Goal: Transaction & Acquisition: Obtain resource

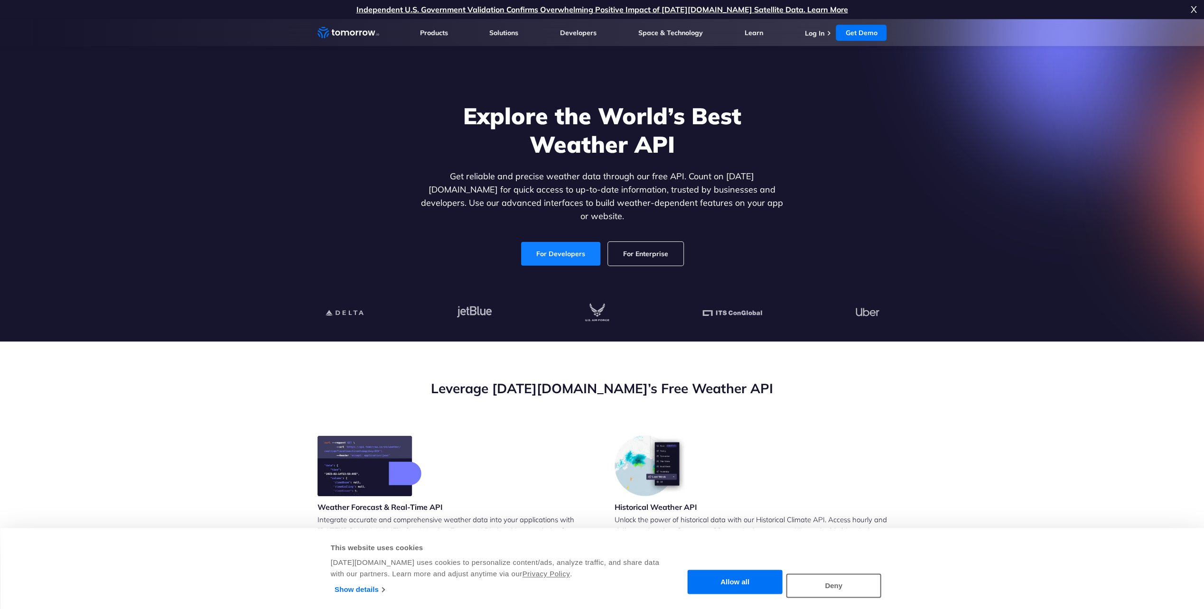
click at [575, 247] on link "For Developers" at bounding box center [560, 254] width 79 height 24
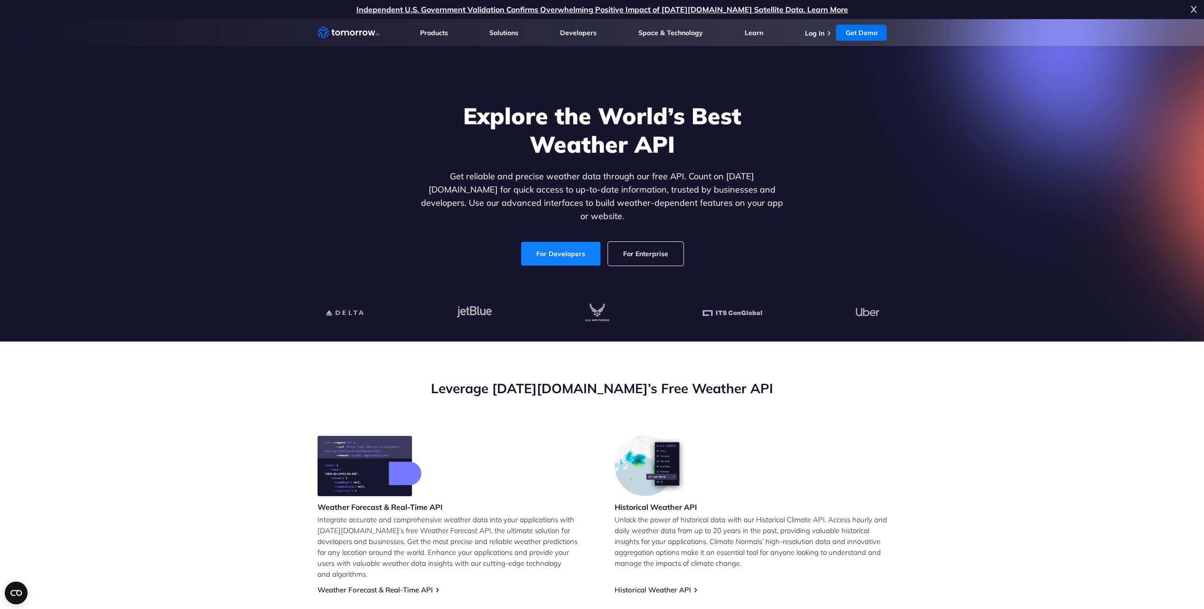
click at [569, 242] on link "For Developers" at bounding box center [560, 254] width 79 height 24
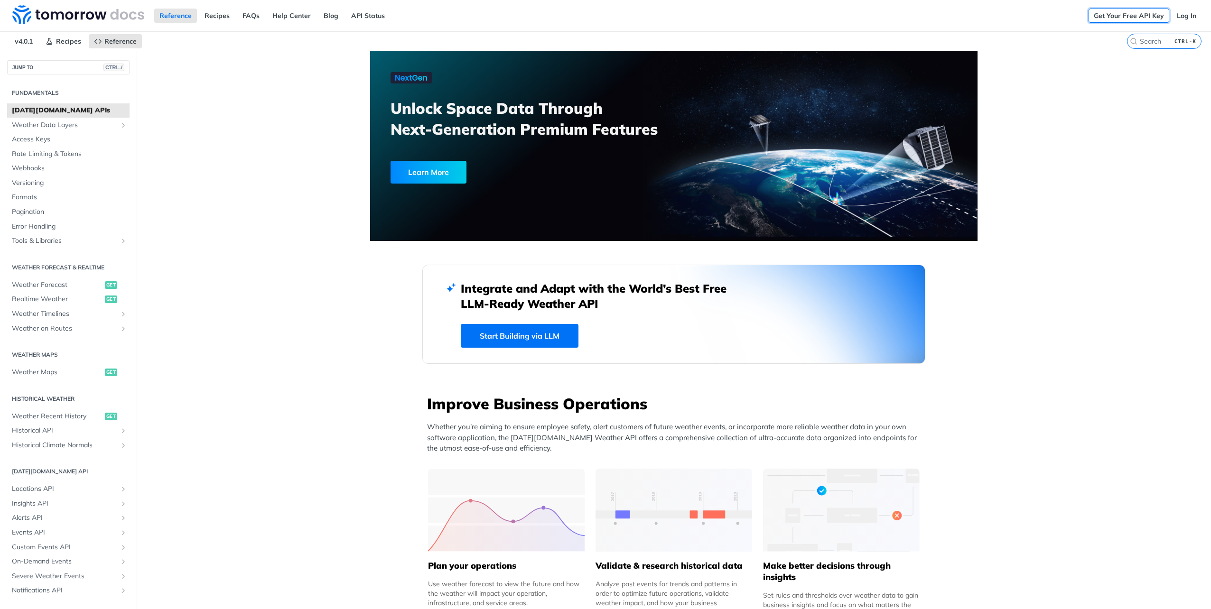
click at [1103, 18] on link "Get Your Free API Key" at bounding box center [1129, 16] width 81 height 14
click at [352, 15] on link "API Status" at bounding box center [368, 16] width 44 height 14
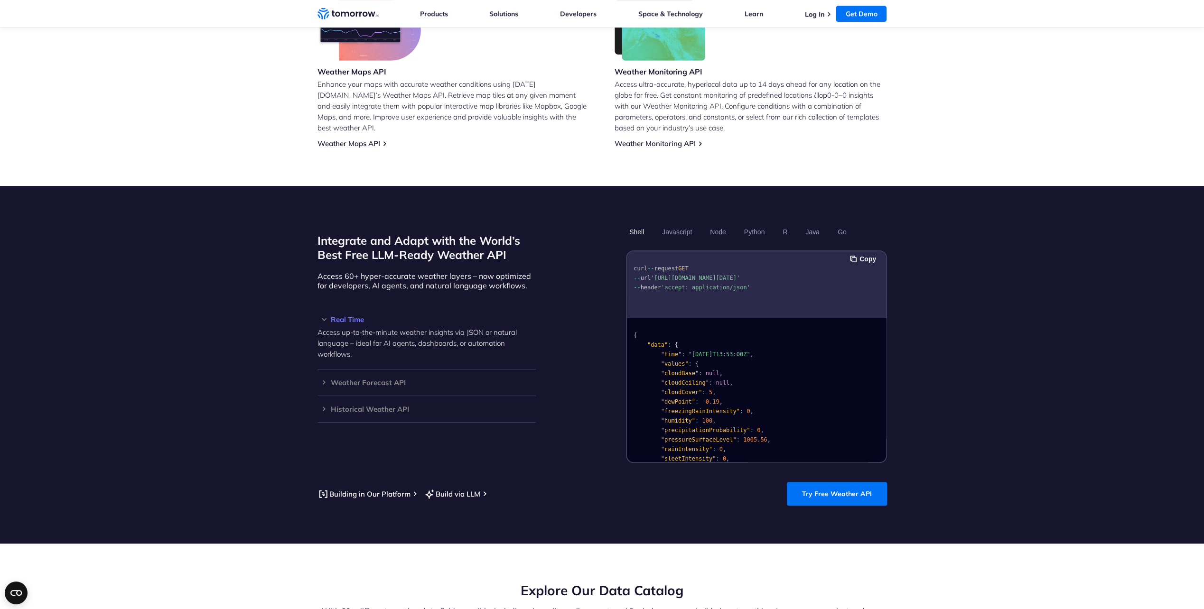
scroll to position [791, 0]
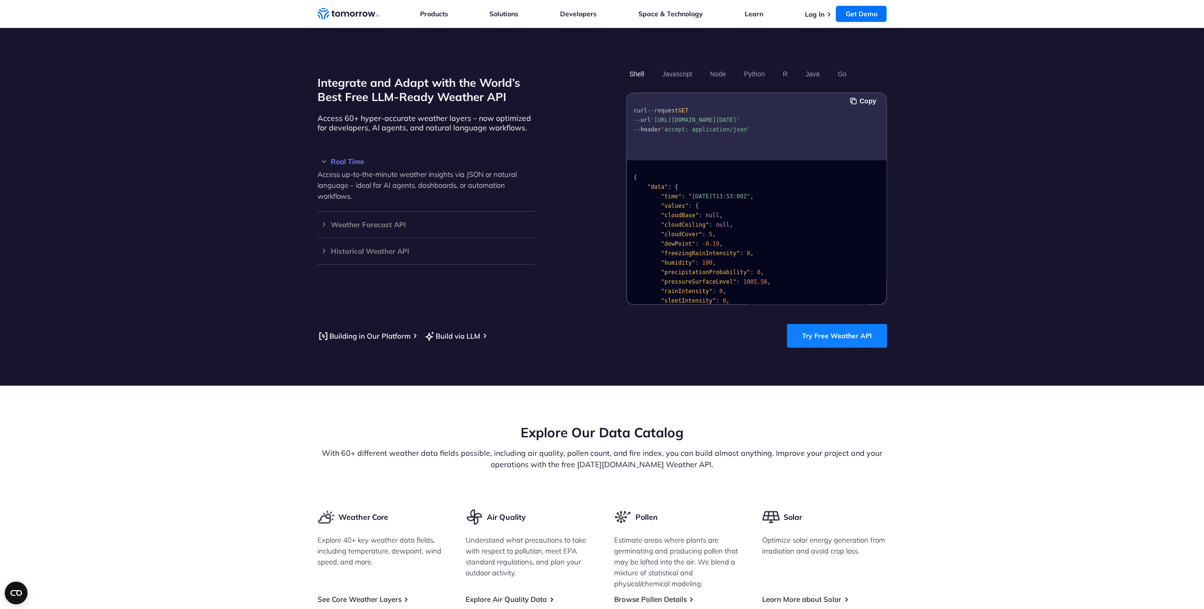
click at [831, 326] on link "Try Free Weather API" at bounding box center [837, 336] width 100 height 24
